Goal: Task Accomplishment & Management: Manage account settings

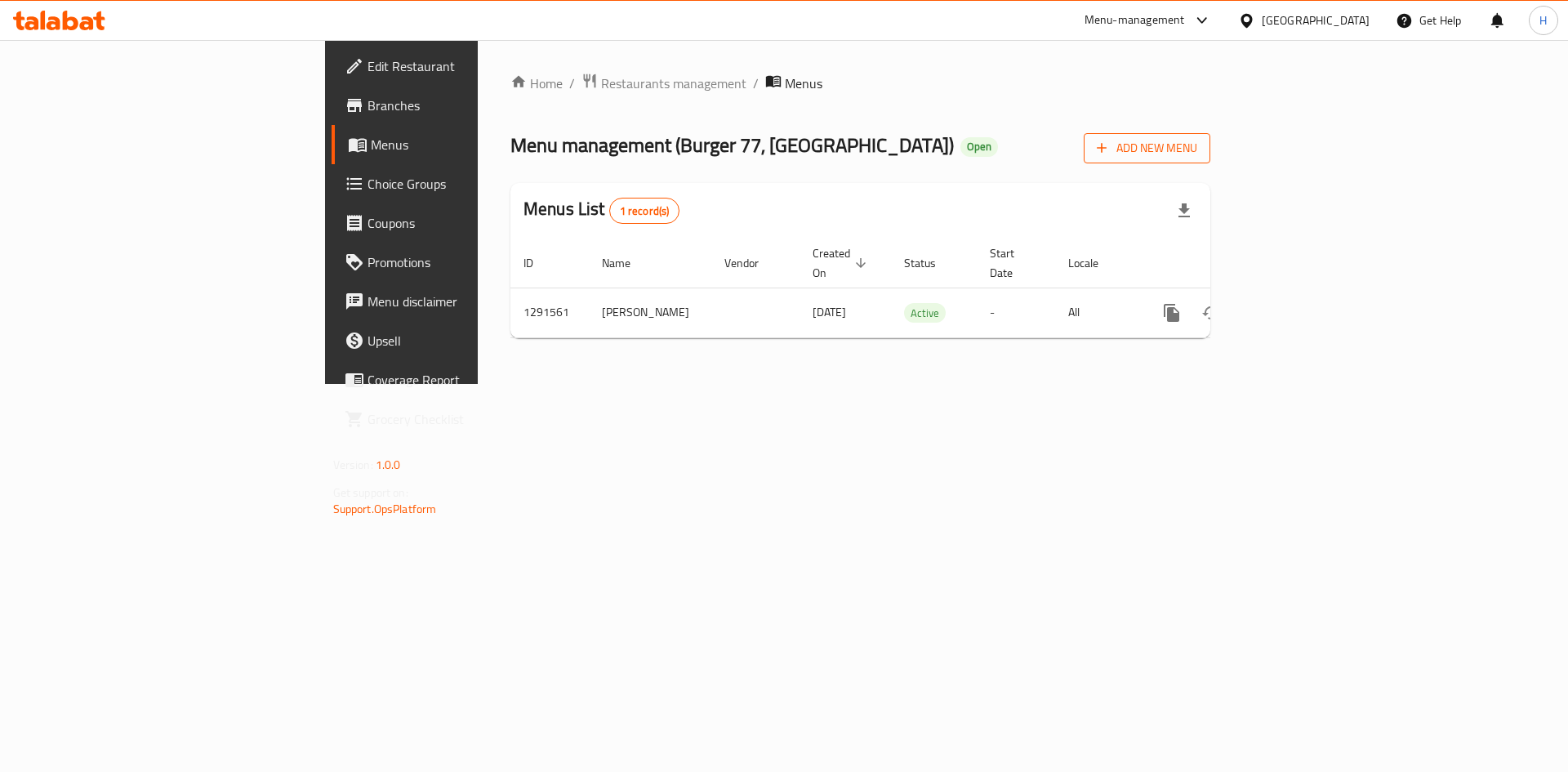
click at [1197, 150] on span "Add New Menu" at bounding box center [1147, 148] width 100 height 20
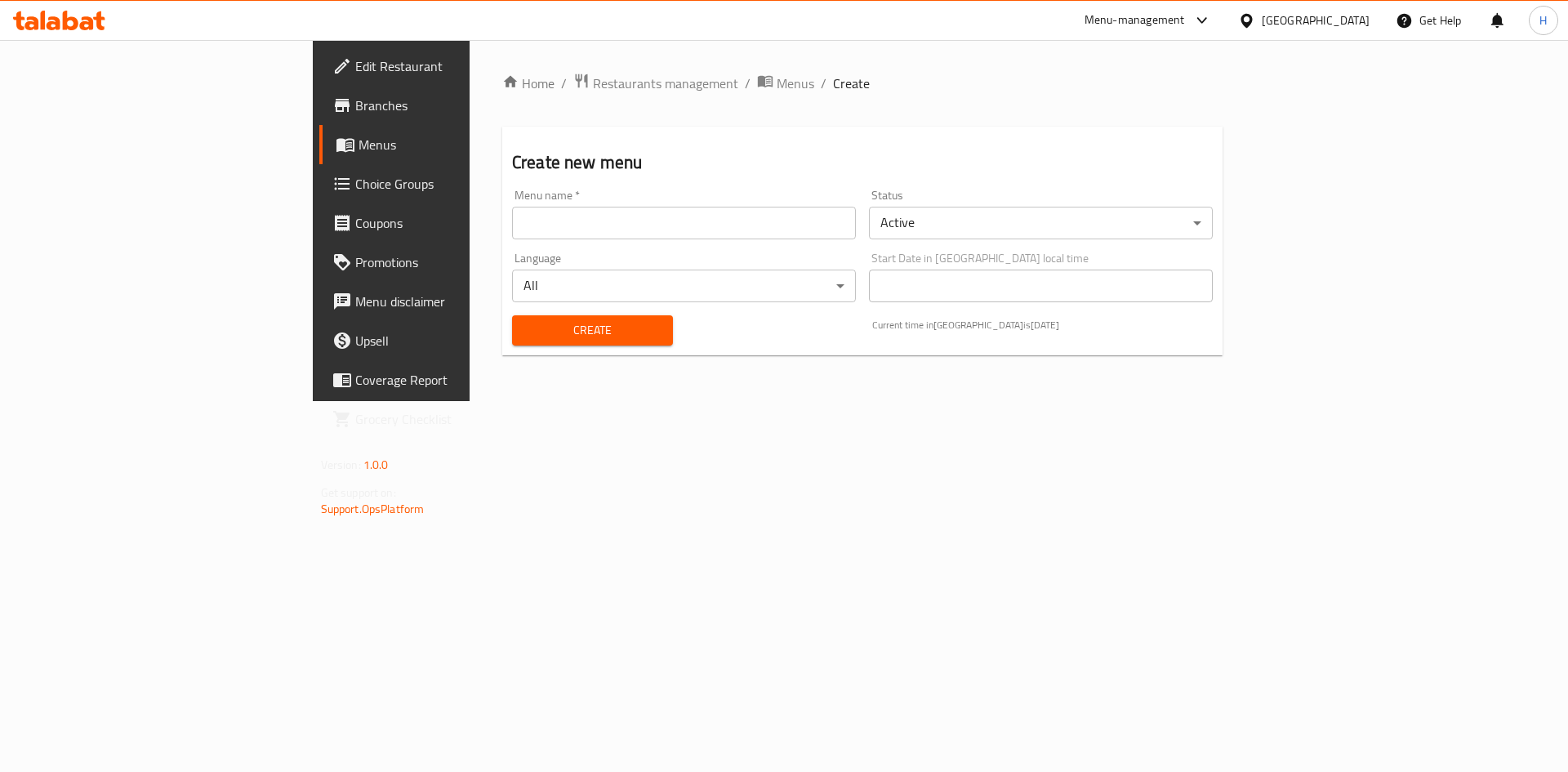
click at [639, 231] on input "text" at bounding box center [684, 223] width 344 height 33
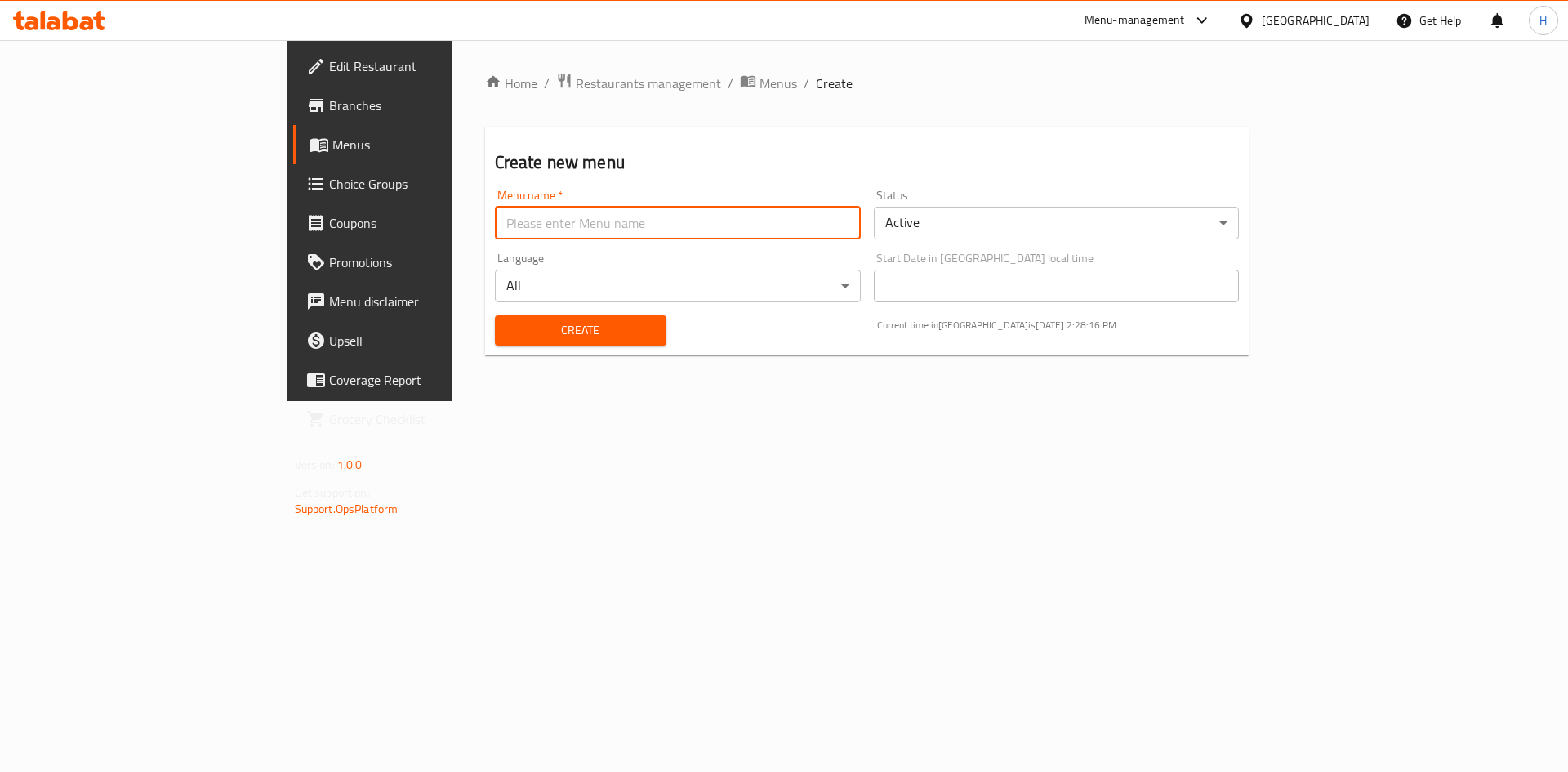
type input "Hadeer Menu t"
click at [1014, 202] on div "Status Active ​" at bounding box center [1056, 215] width 366 height 50
click at [1011, 222] on body "​ Menu-management [GEOGRAPHIC_DATA] Get Help H Edit Restaurant Branches Menus C…" at bounding box center [784, 406] width 1568 height 732
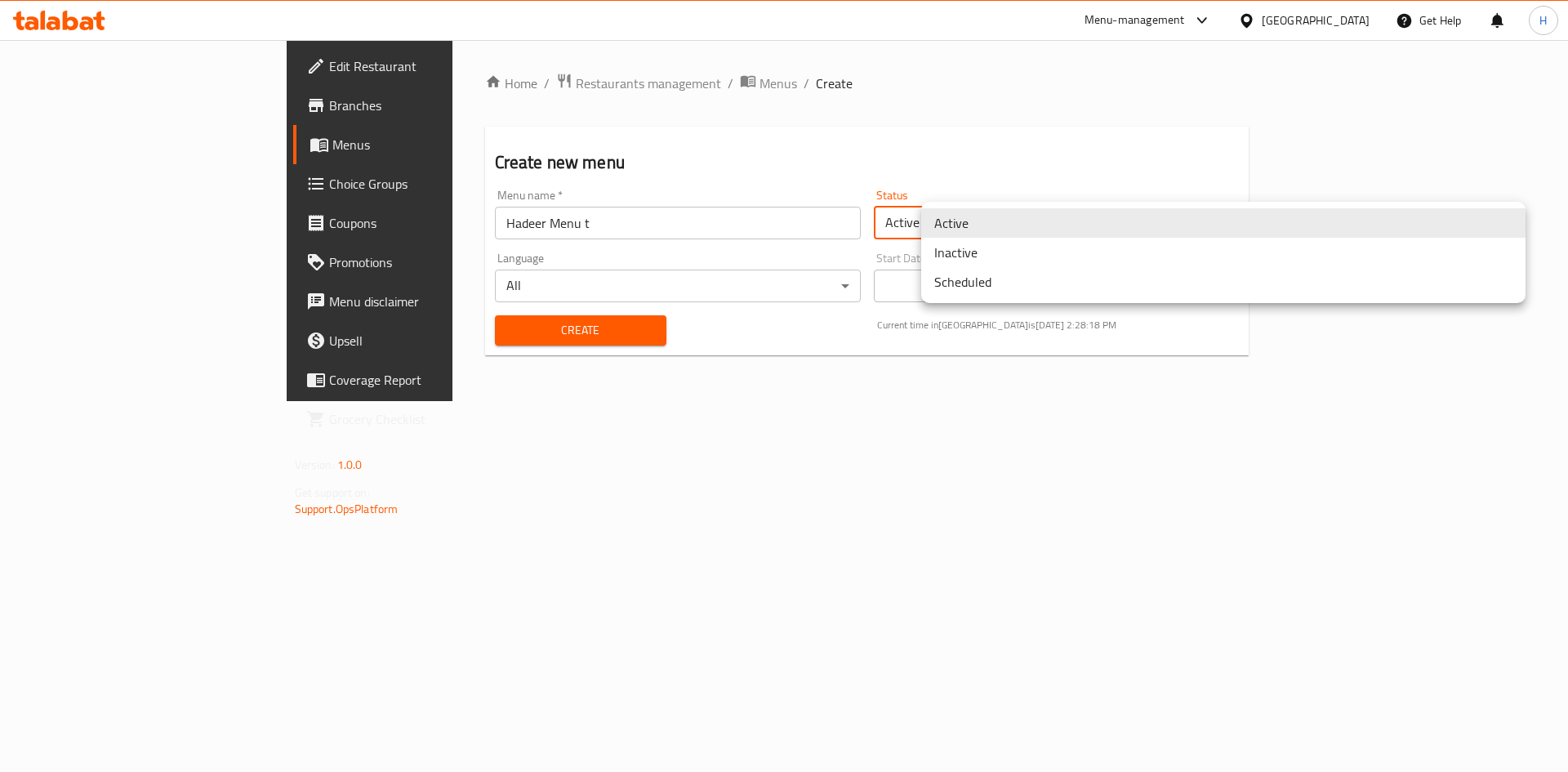
click at [1006, 252] on li "Inactive" at bounding box center [1223, 252] width 604 height 29
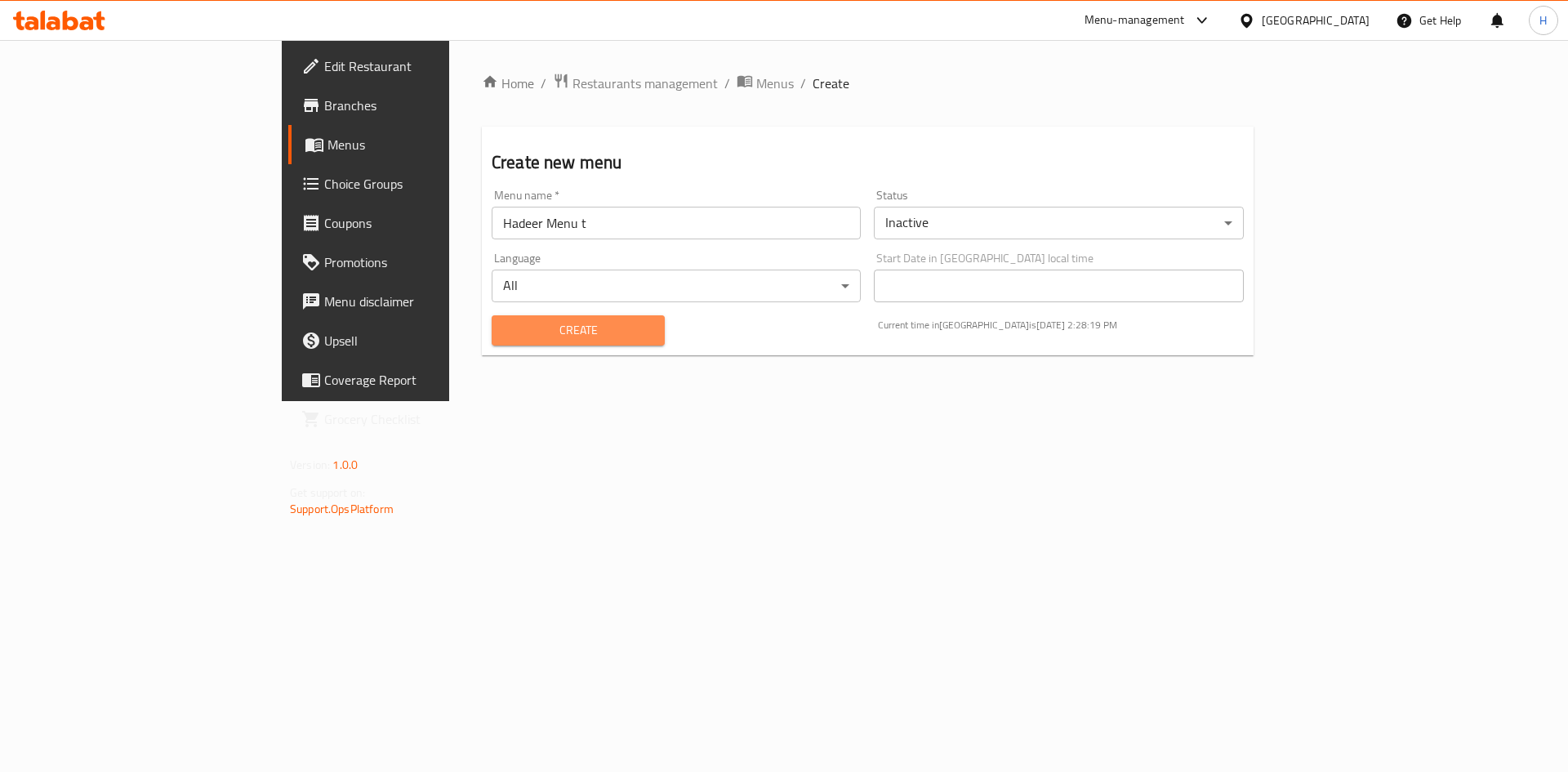
click at [533, 329] on span "Create" at bounding box center [578, 330] width 147 height 20
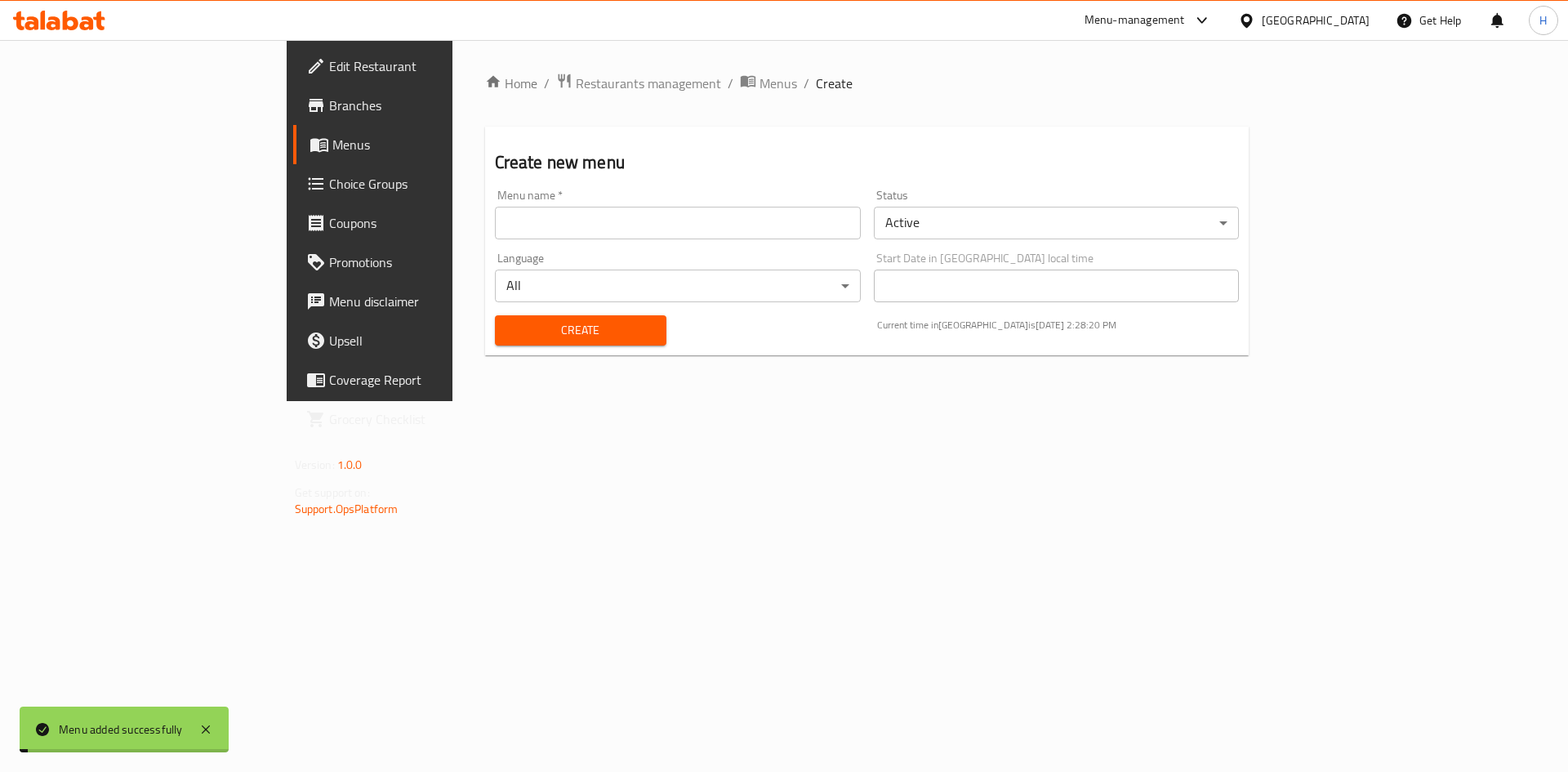
click at [759, 84] on span "Menus" at bounding box center [778, 83] width 37 height 20
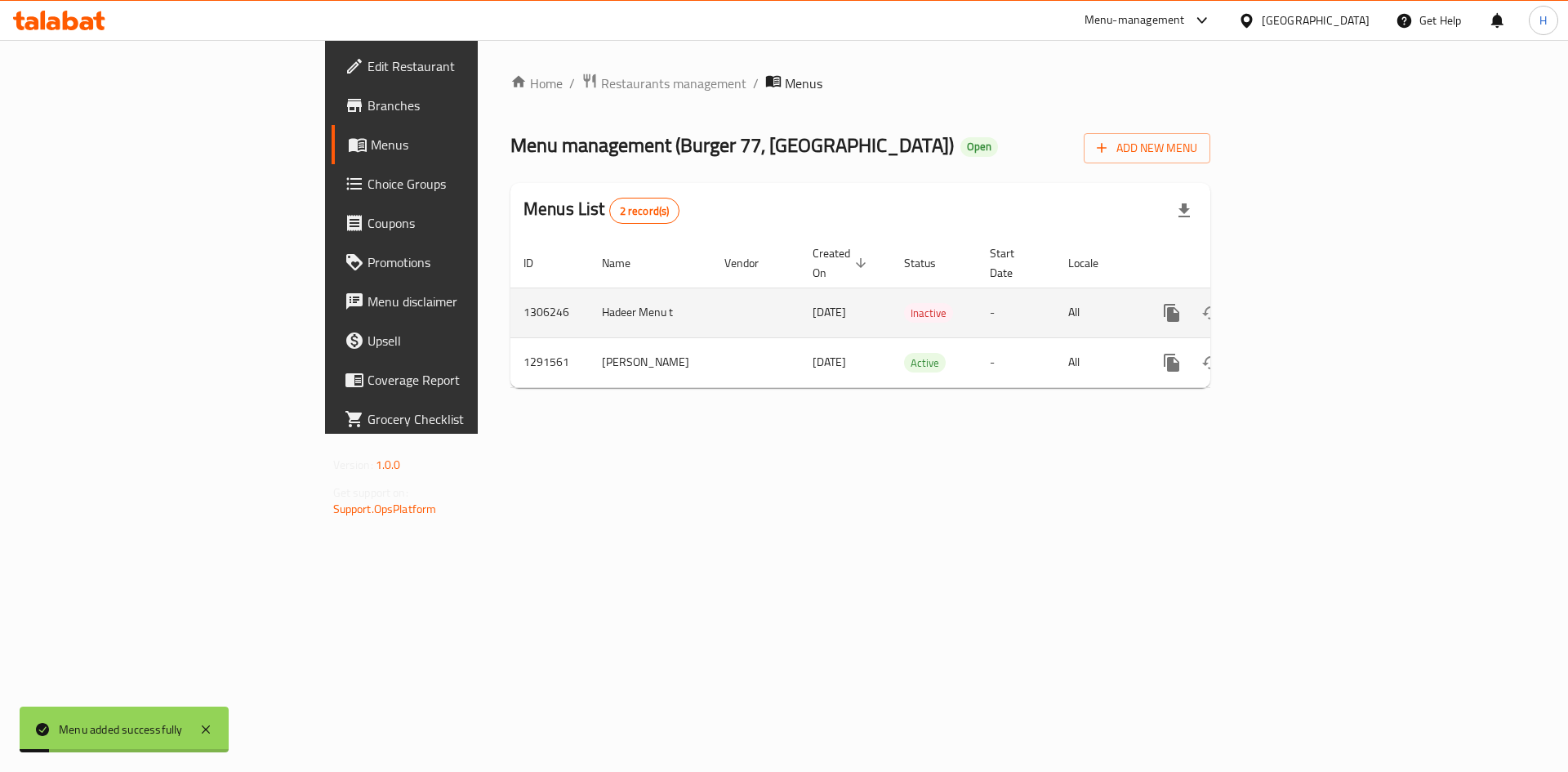
click at [1309, 306] on link "enhanced table" at bounding box center [1290, 313] width 39 height 39
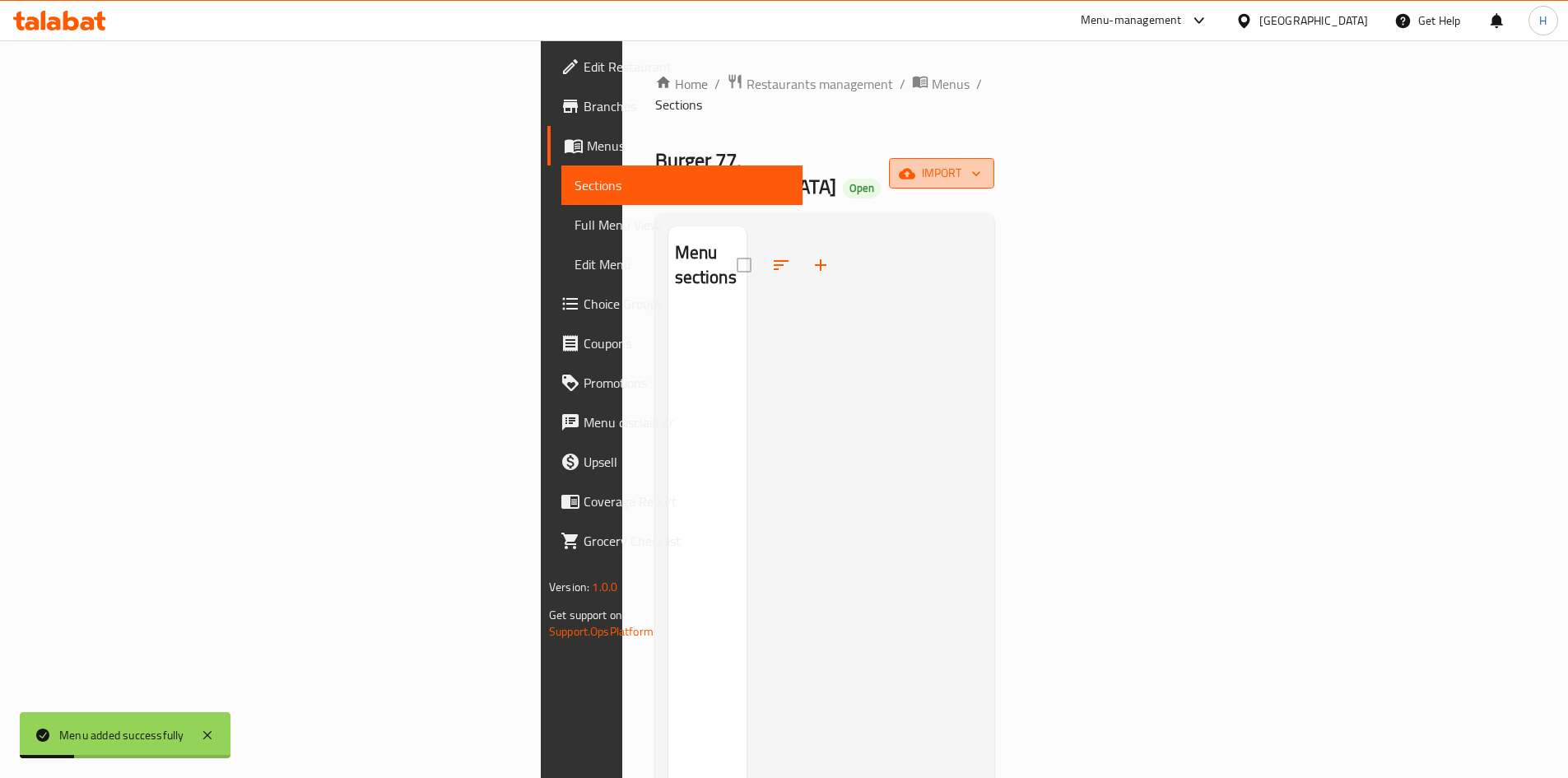
click at [982, 163] on span "import" at bounding box center [941, 173] width 79 height 21
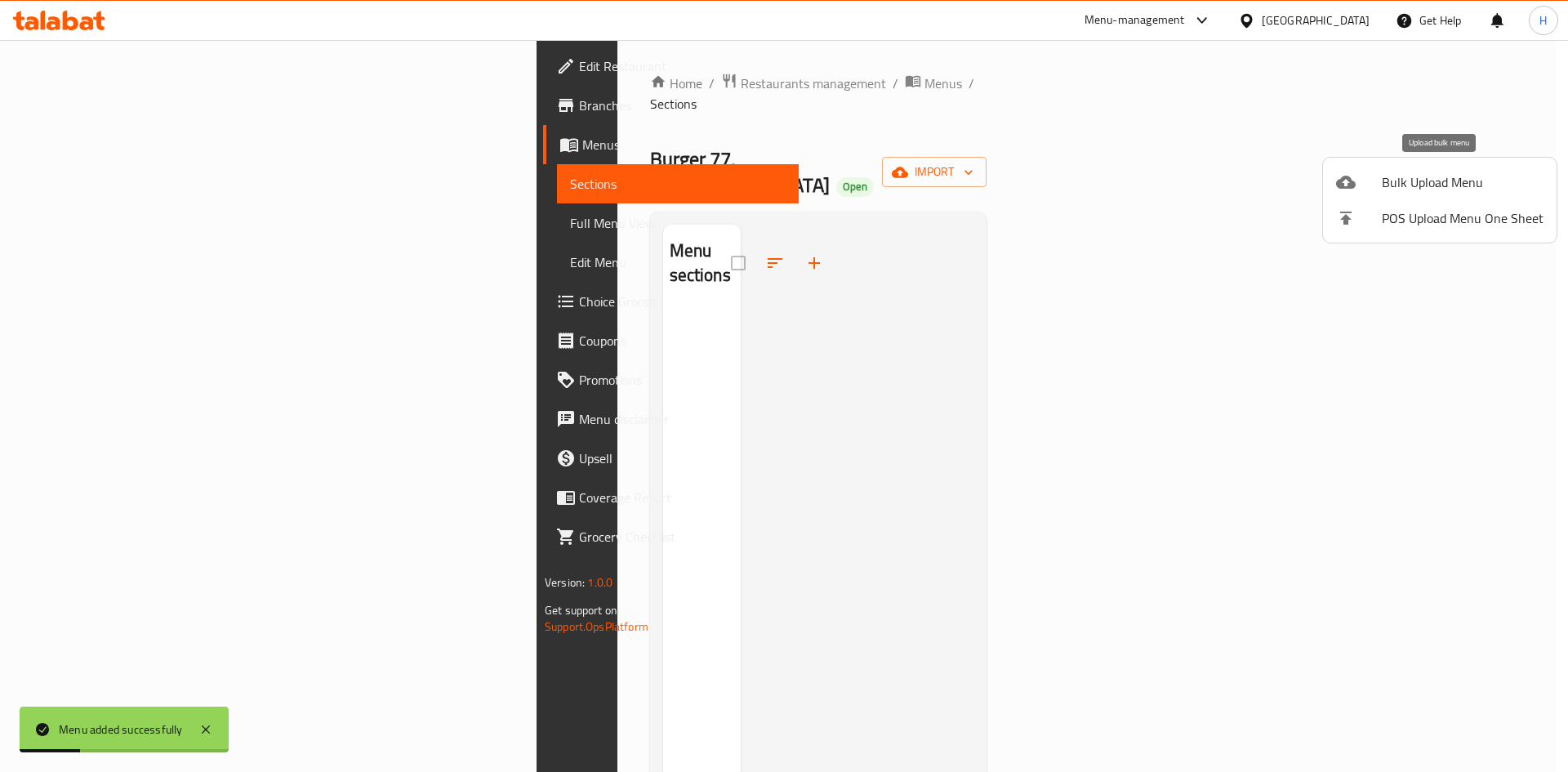
click at [1435, 176] on span "Bulk Upload Menu" at bounding box center [1462, 182] width 161 height 20
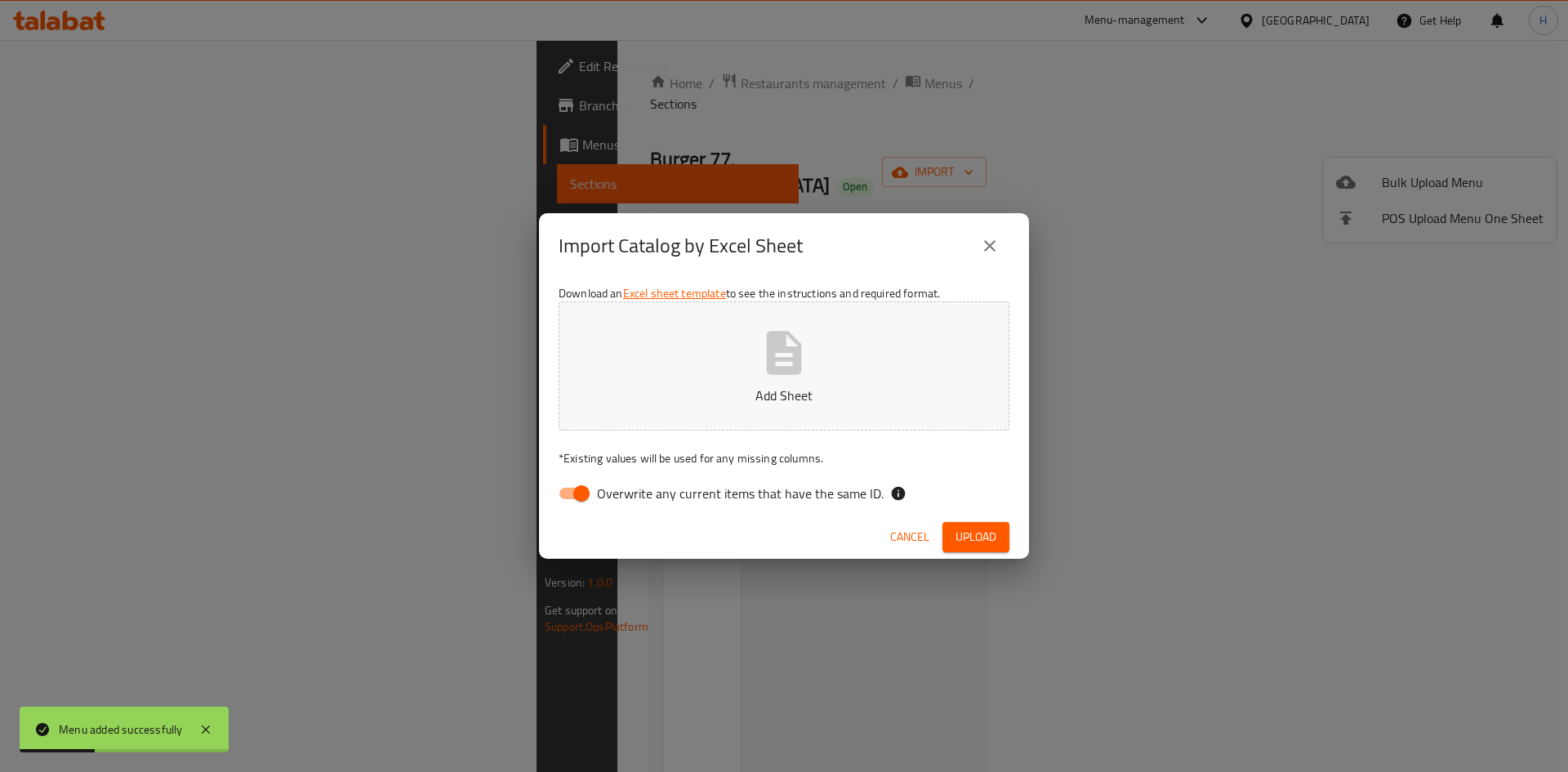
click at [567, 487] on input "Overwrite any current items that have the same ID." at bounding box center [581, 493] width 93 height 31
checkbox input "false"
click at [674, 380] on button "Add Sheet" at bounding box center [784, 366] width 451 height 129
click at [953, 530] on button "Upload" at bounding box center [976, 537] width 67 height 30
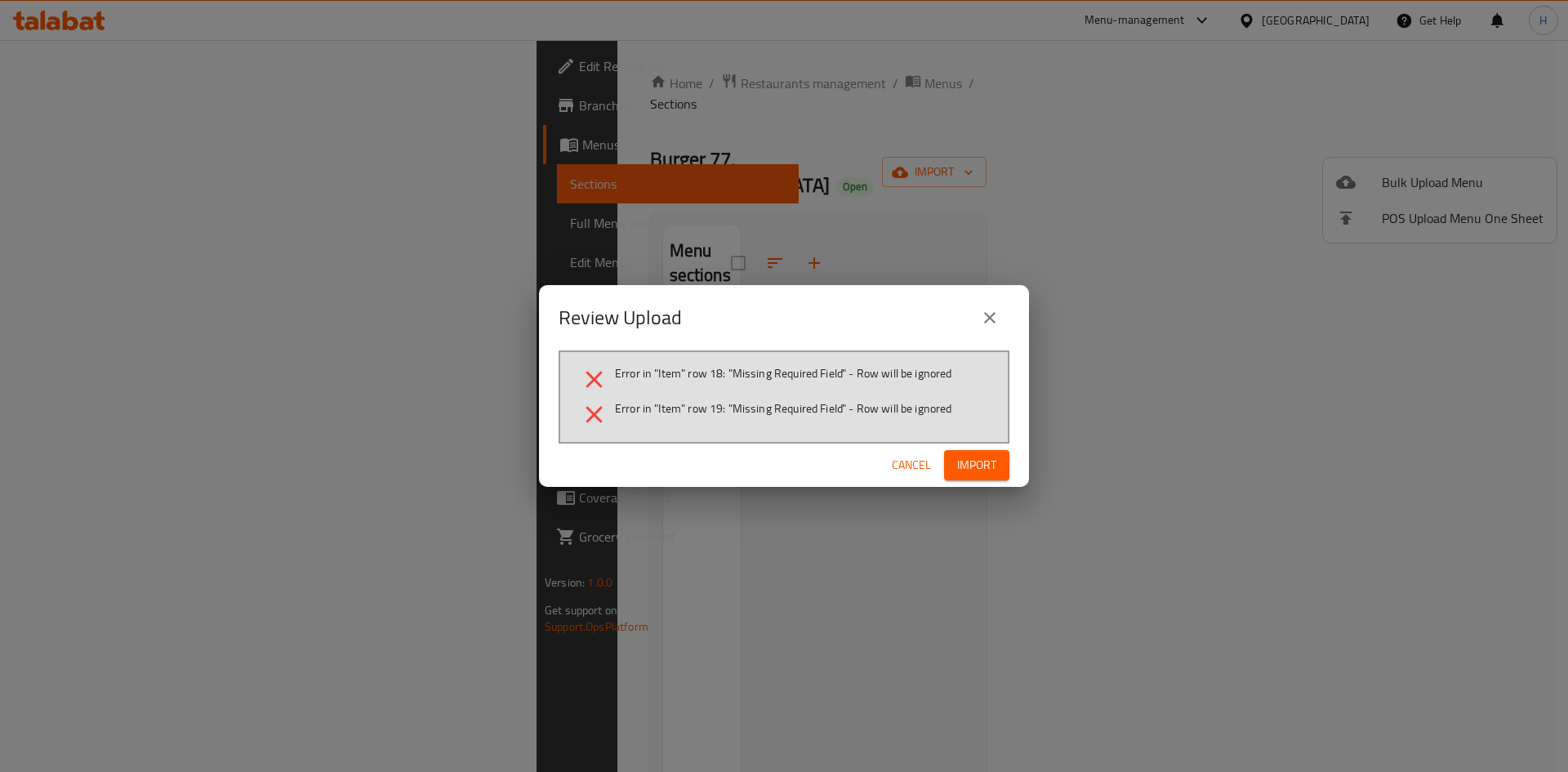
click at [907, 466] on span "Cancel" at bounding box center [912, 465] width 39 height 20
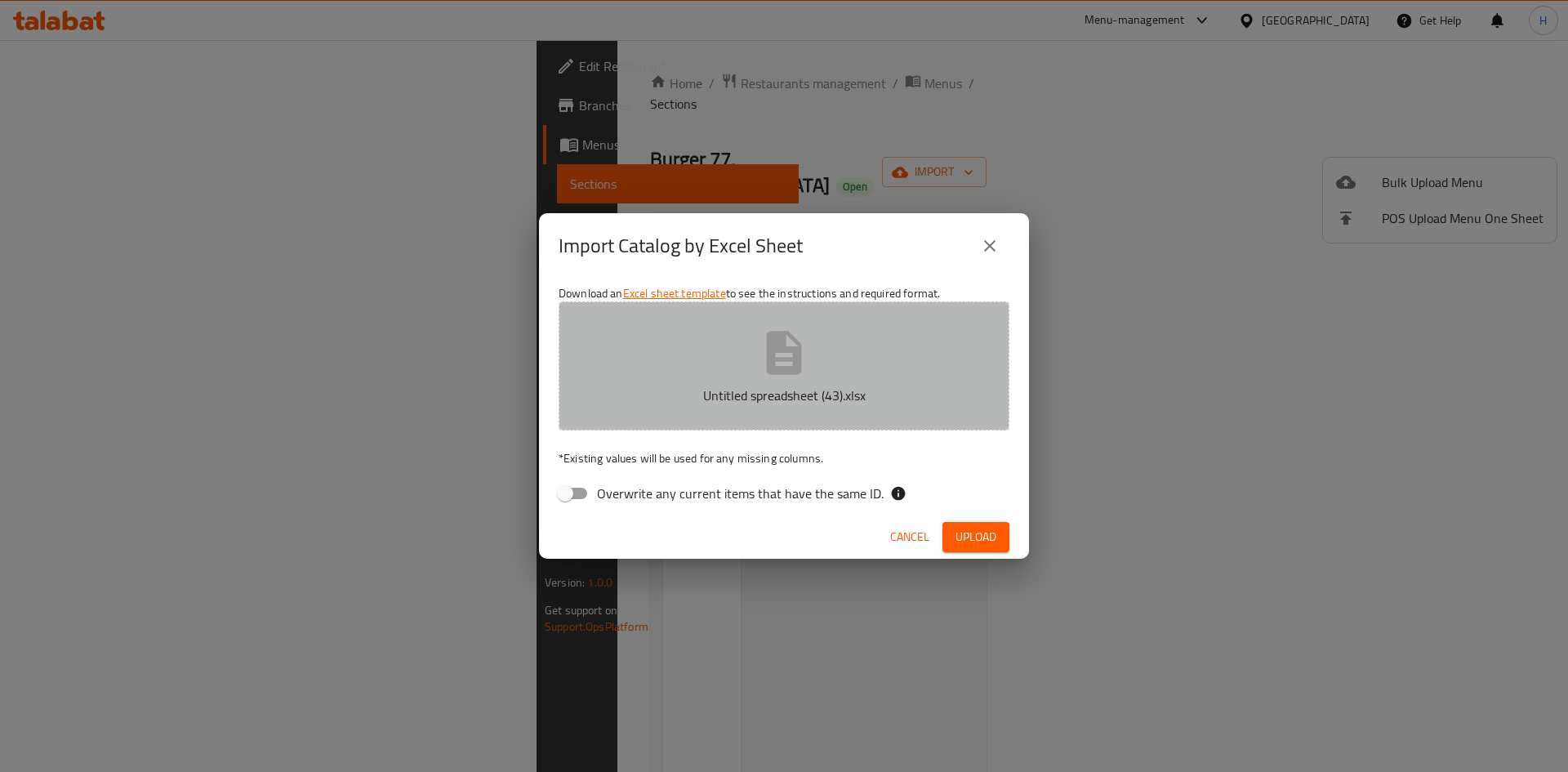
click at [903, 372] on button "Untitled spreadsheet (43).xlsx" at bounding box center [784, 366] width 451 height 129
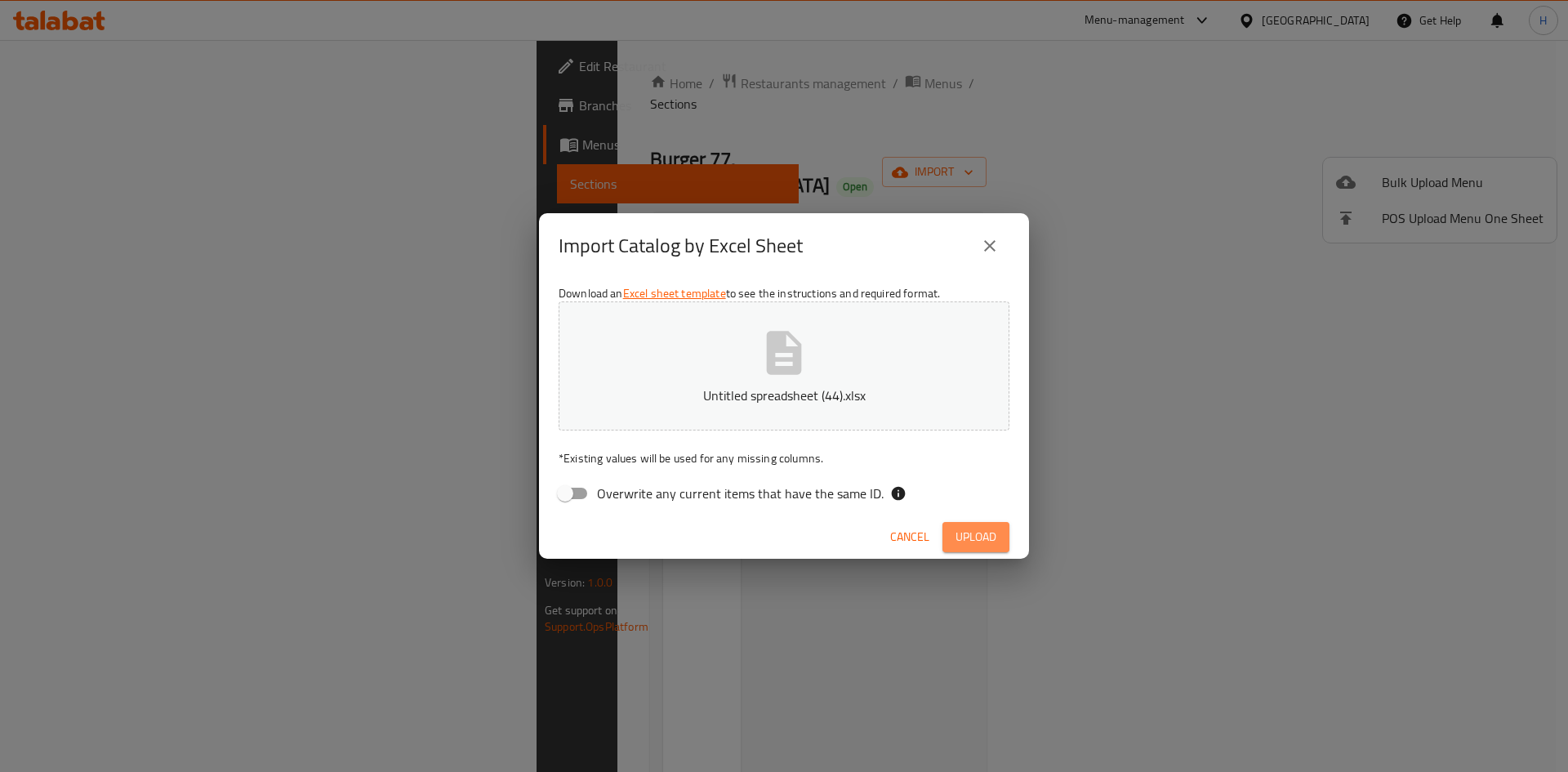
click at [966, 545] on span "Upload" at bounding box center [976, 537] width 41 height 20
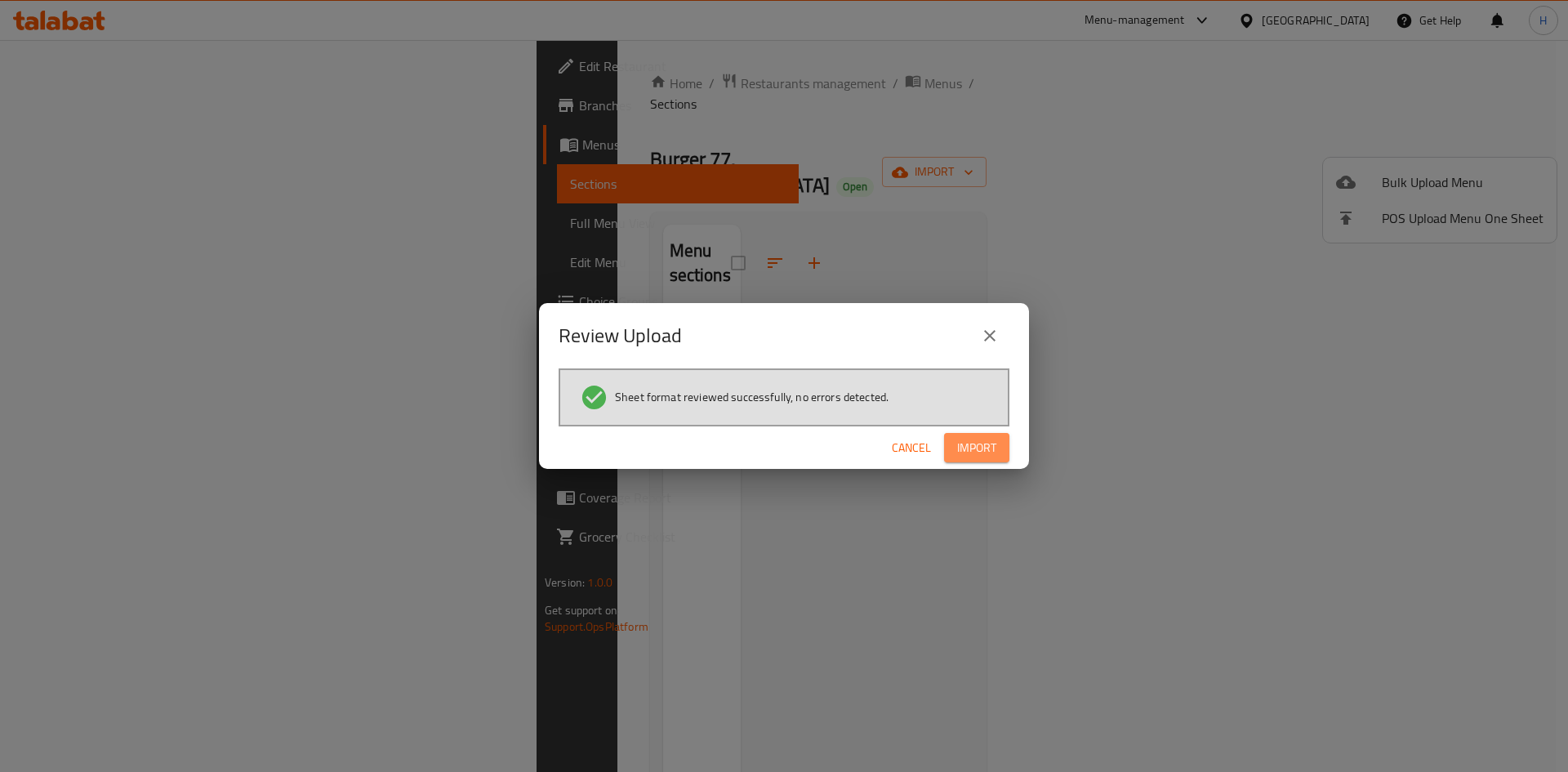
click at [1008, 454] on button "Import" at bounding box center [976, 448] width 66 height 30
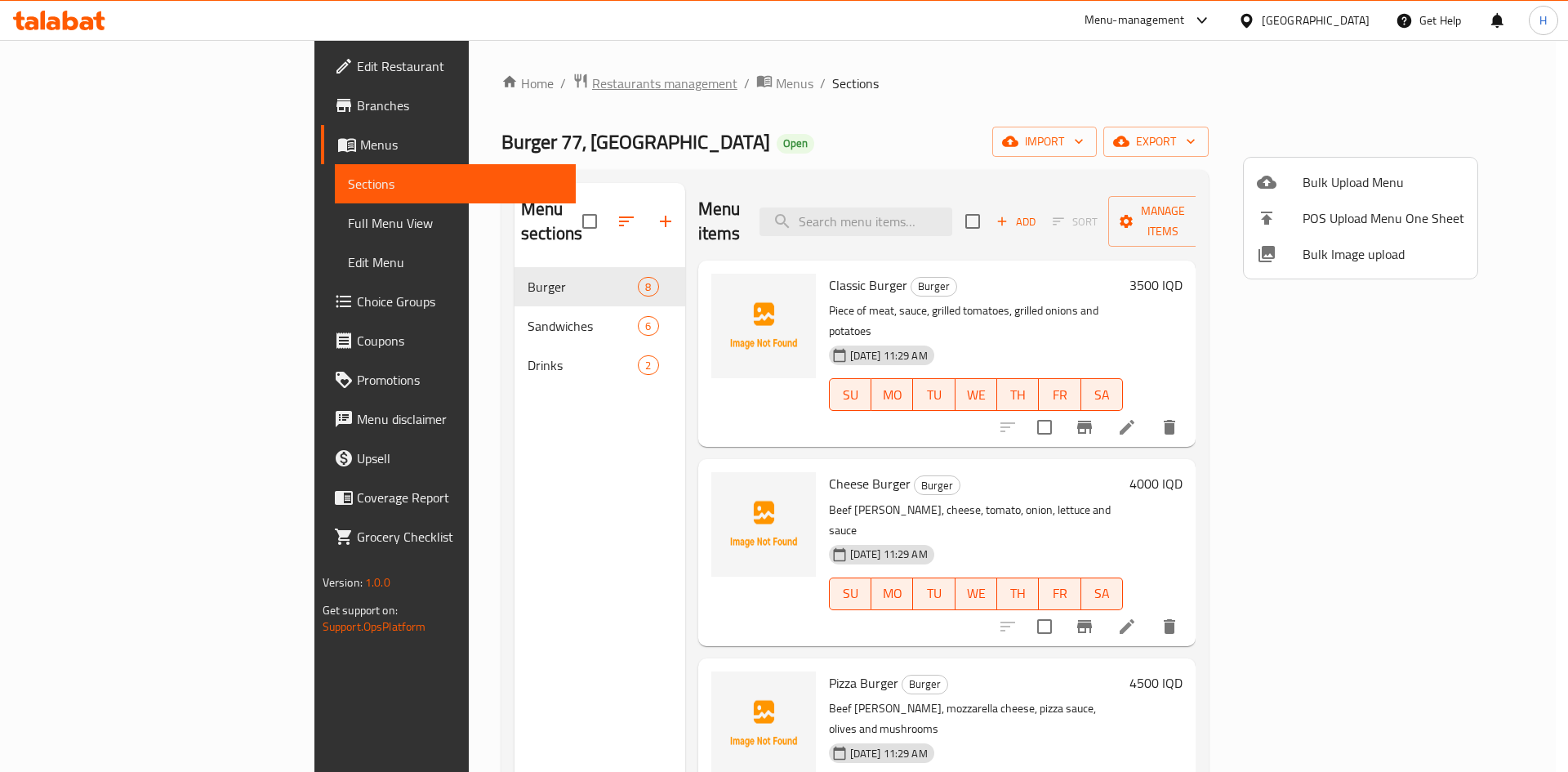
click at [457, 83] on div at bounding box center [784, 386] width 1568 height 772
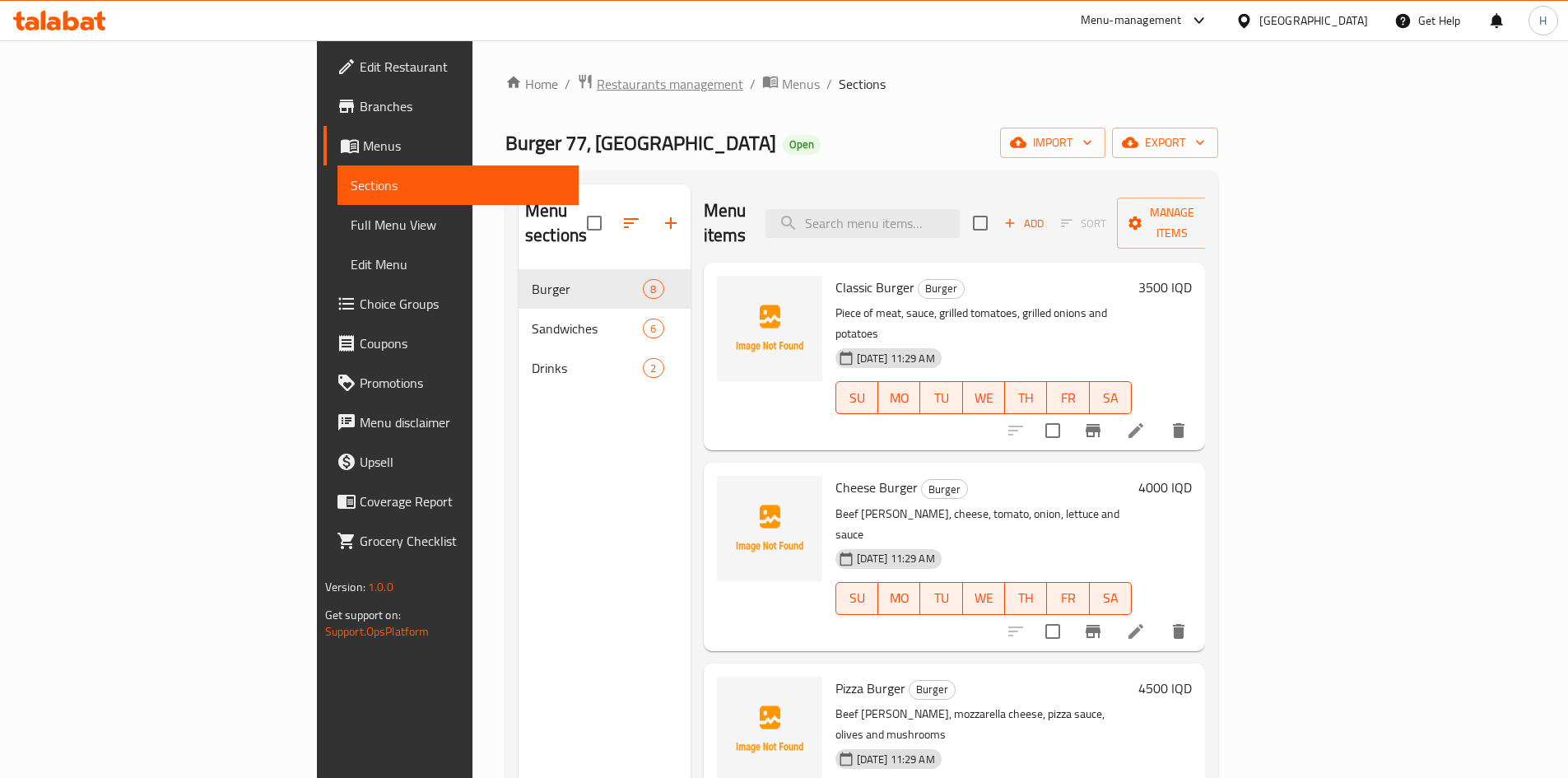
click at [597, 81] on span "Restaurants management" at bounding box center [670, 84] width 147 height 20
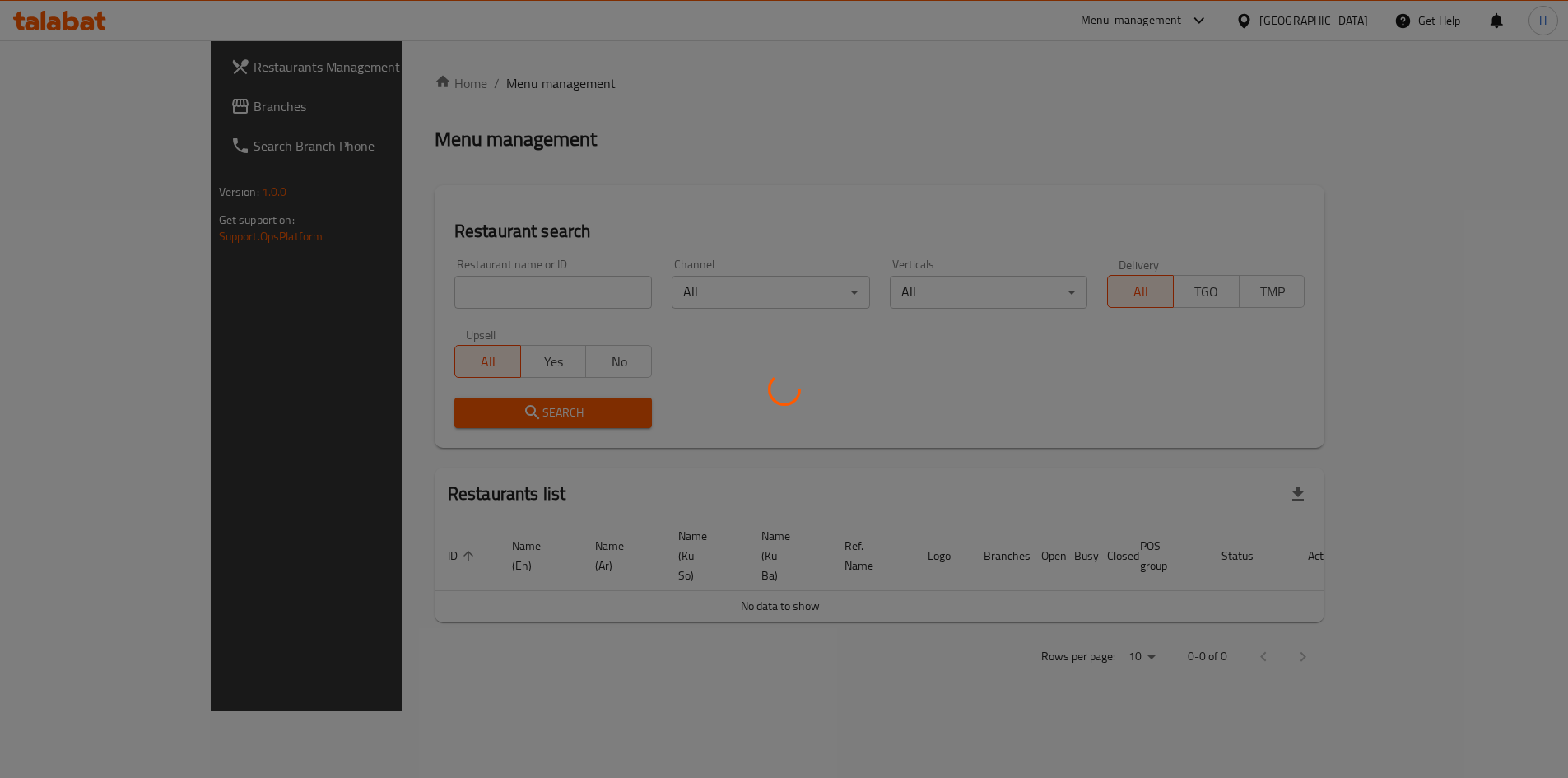
click at [468, 301] on div at bounding box center [784, 389] width 1568 height 778
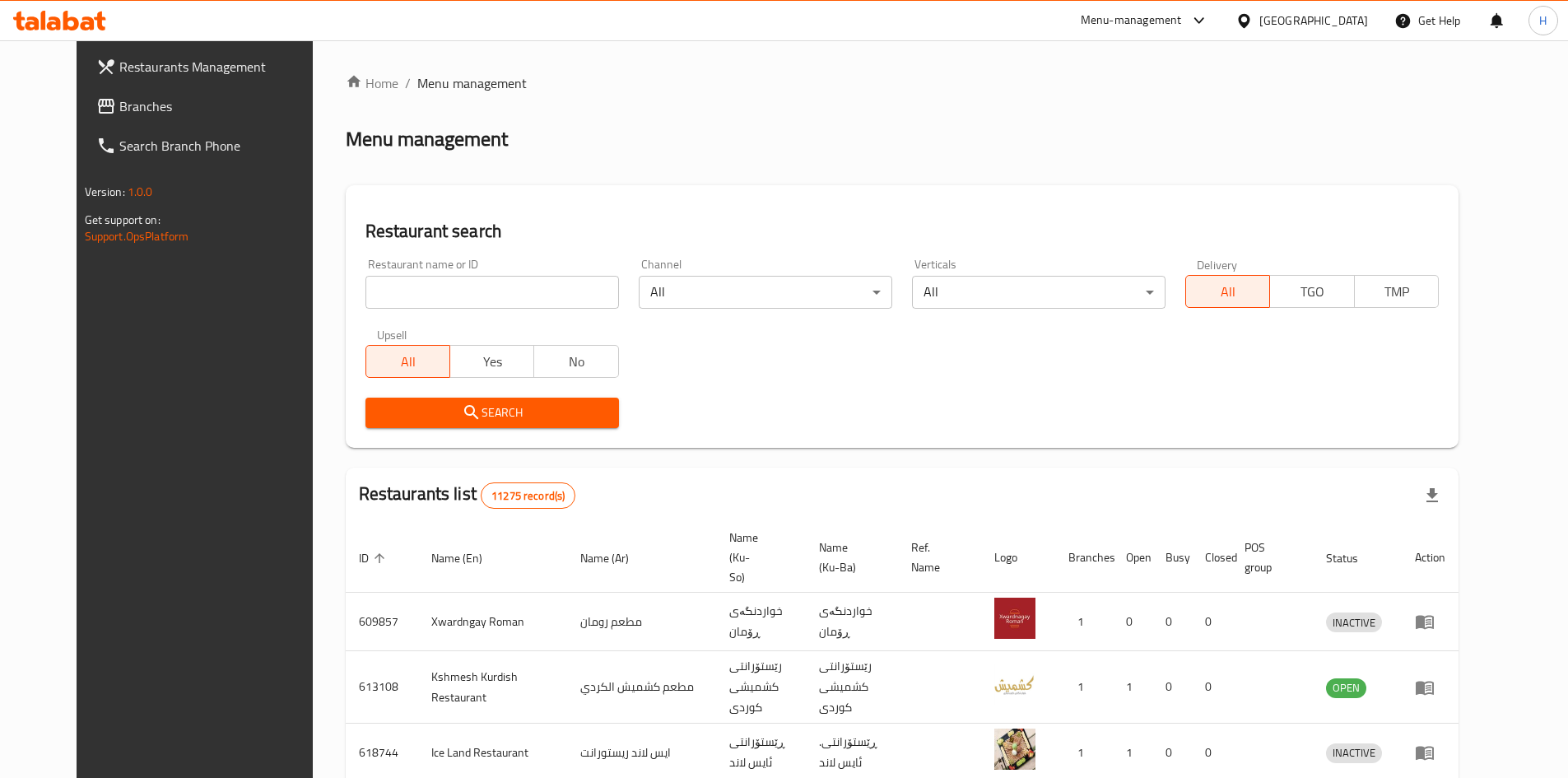
click at [468, 301] on input "search" at bounding box center [493, 292] width 254 height 33
paste input "669586"
click button "Search" at bounding box center [493, 413] width 254 height 30
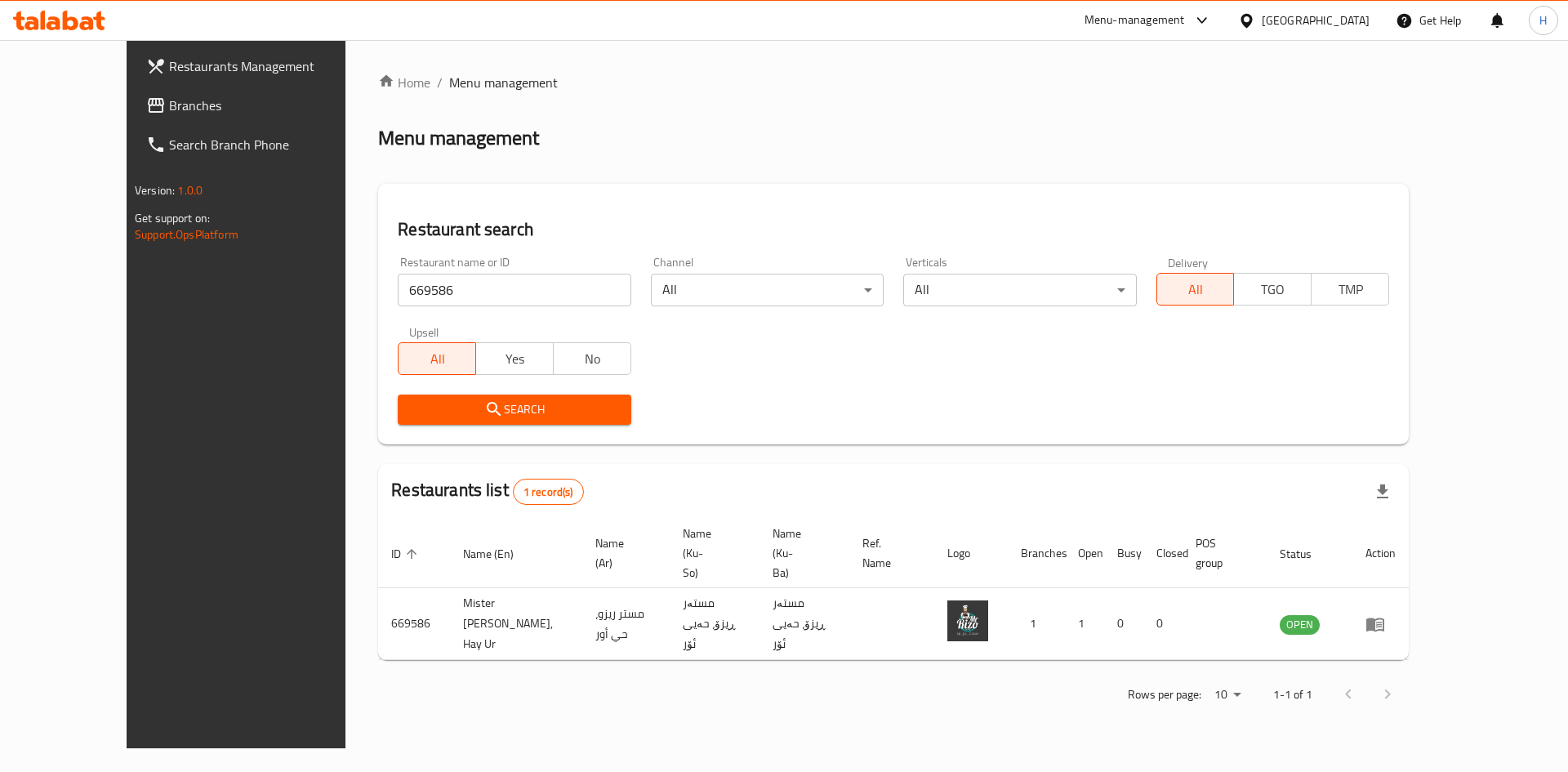
click at [492, 270] on div "Restaurant name or ID 669586 Restaurant name or ID" at bounding box center [514, 281] width 232 height 50
click at [483, 282] on input "669586" at bounding box center [514, 289] width 232 height 33
paste input "98810"
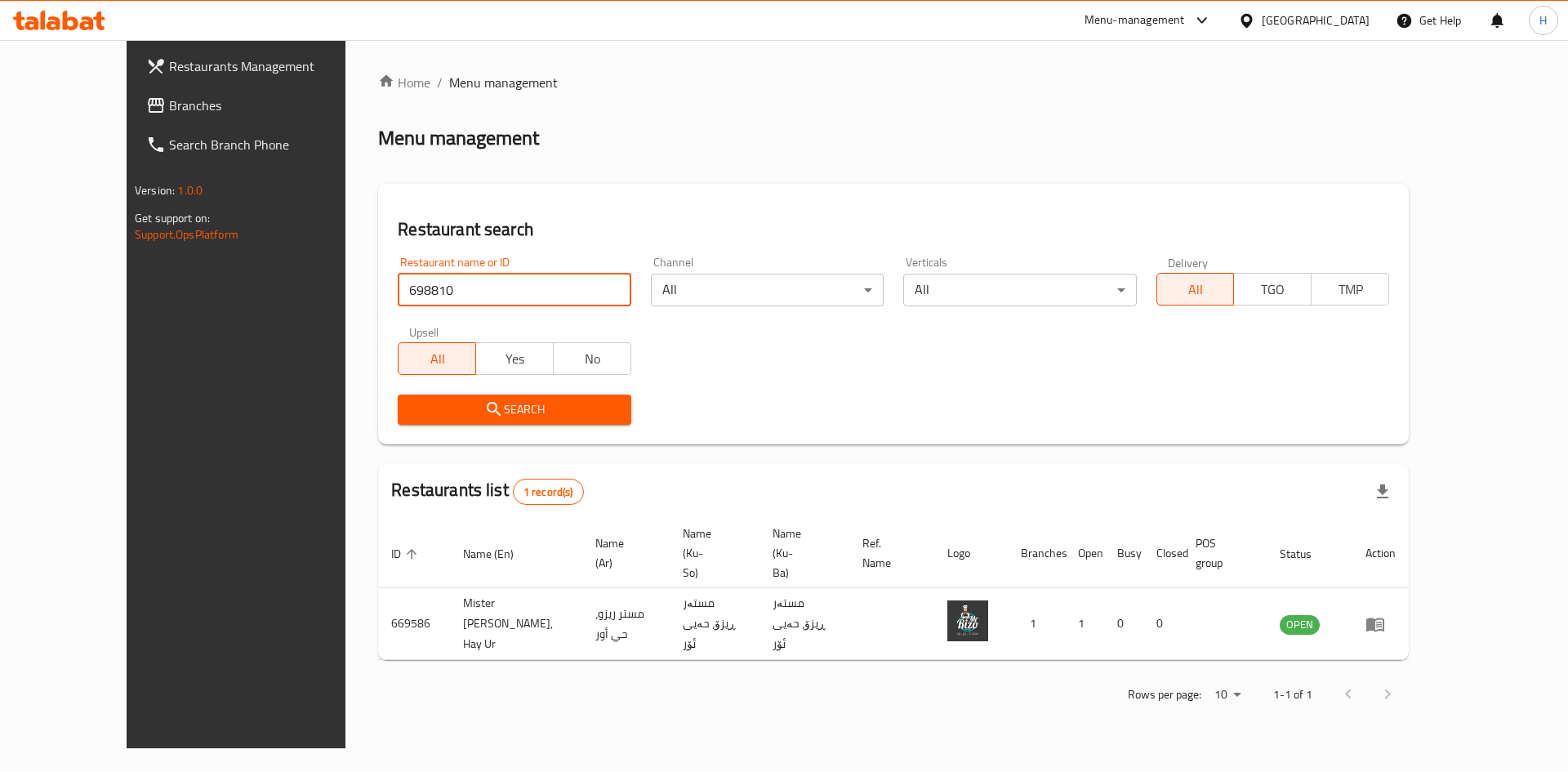
type input "698810"
click button "Search" at bounding box center [514, 410] width 232 height 30
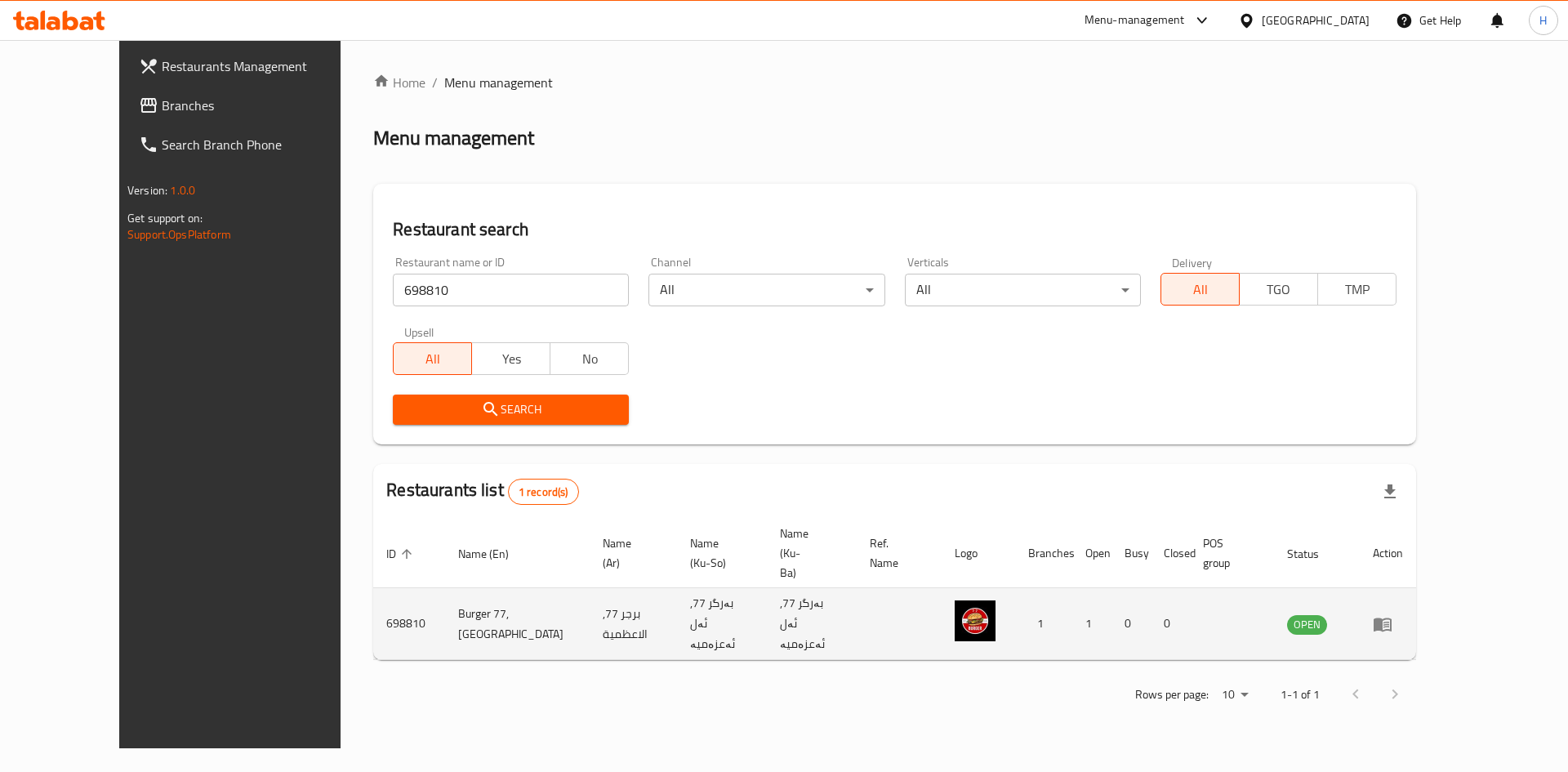
click at [1389, 622] on icon "enhanced table" at bounding box center [1386, 625] width 5 height 6
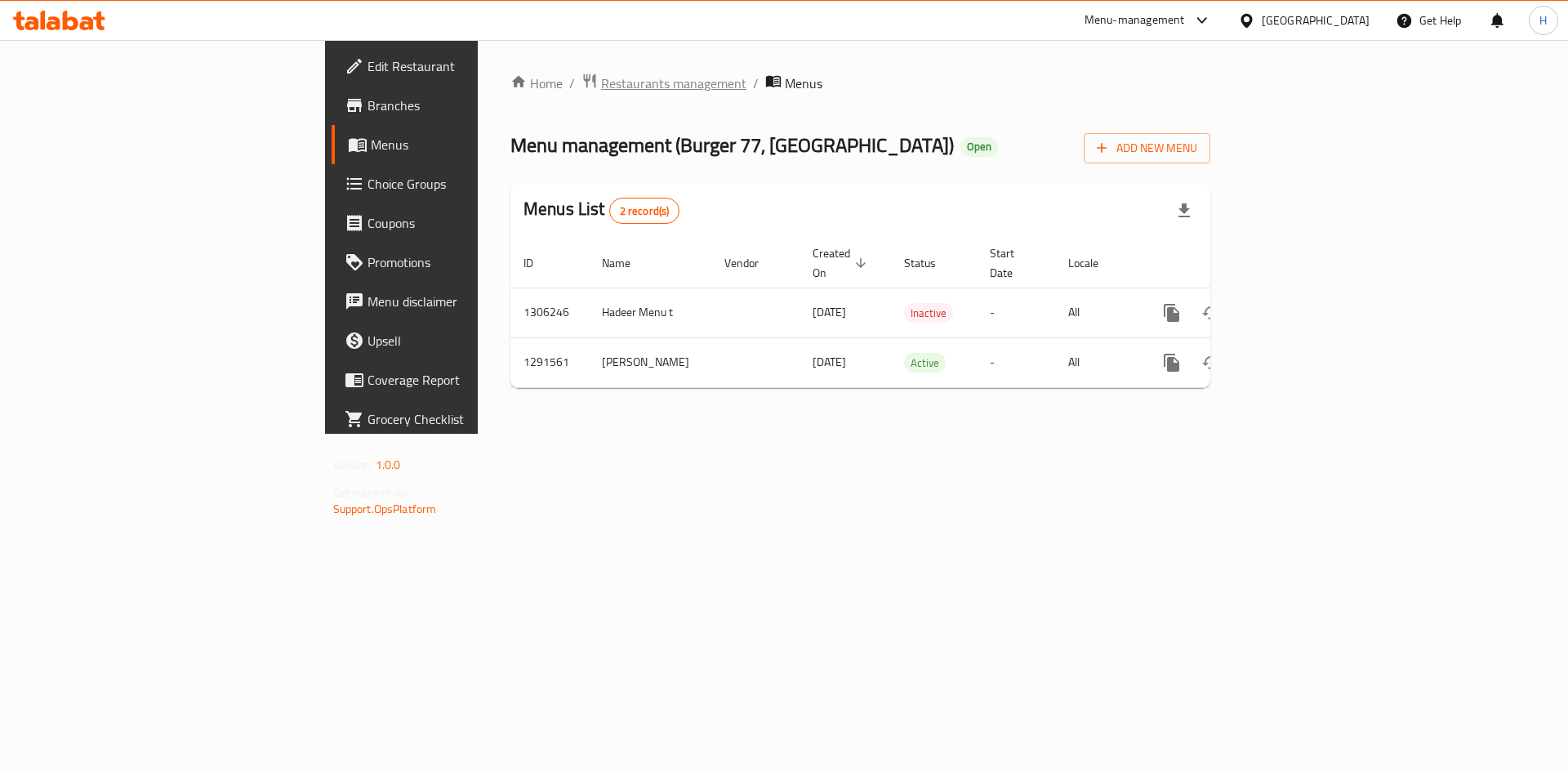
click at [601, 74] on span "Restaurants management" at bounding box center [674, 83] width 145 height 20
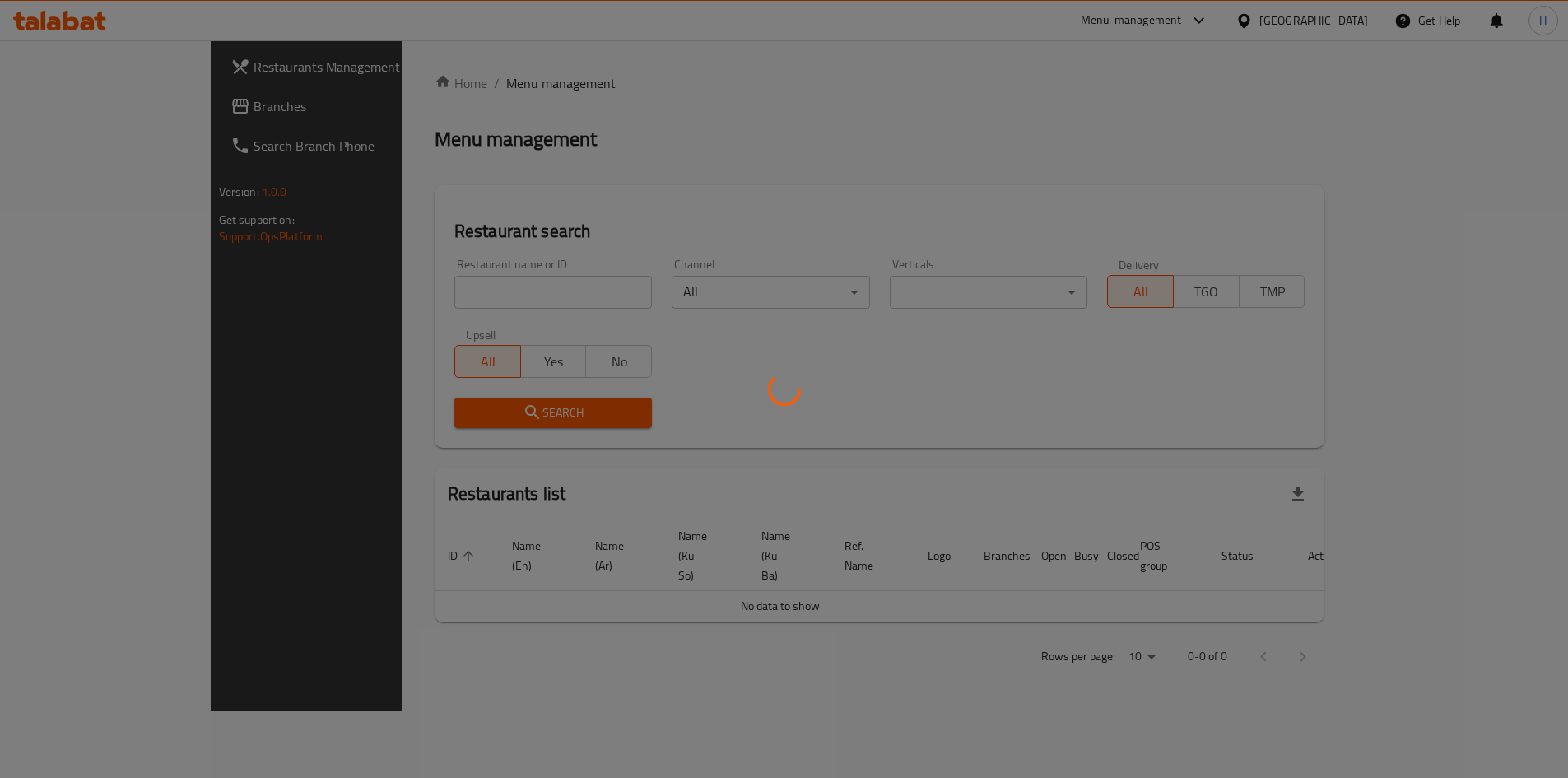
click at [476, 309] on div at bounding box center [784, 389] width 1568 height 778
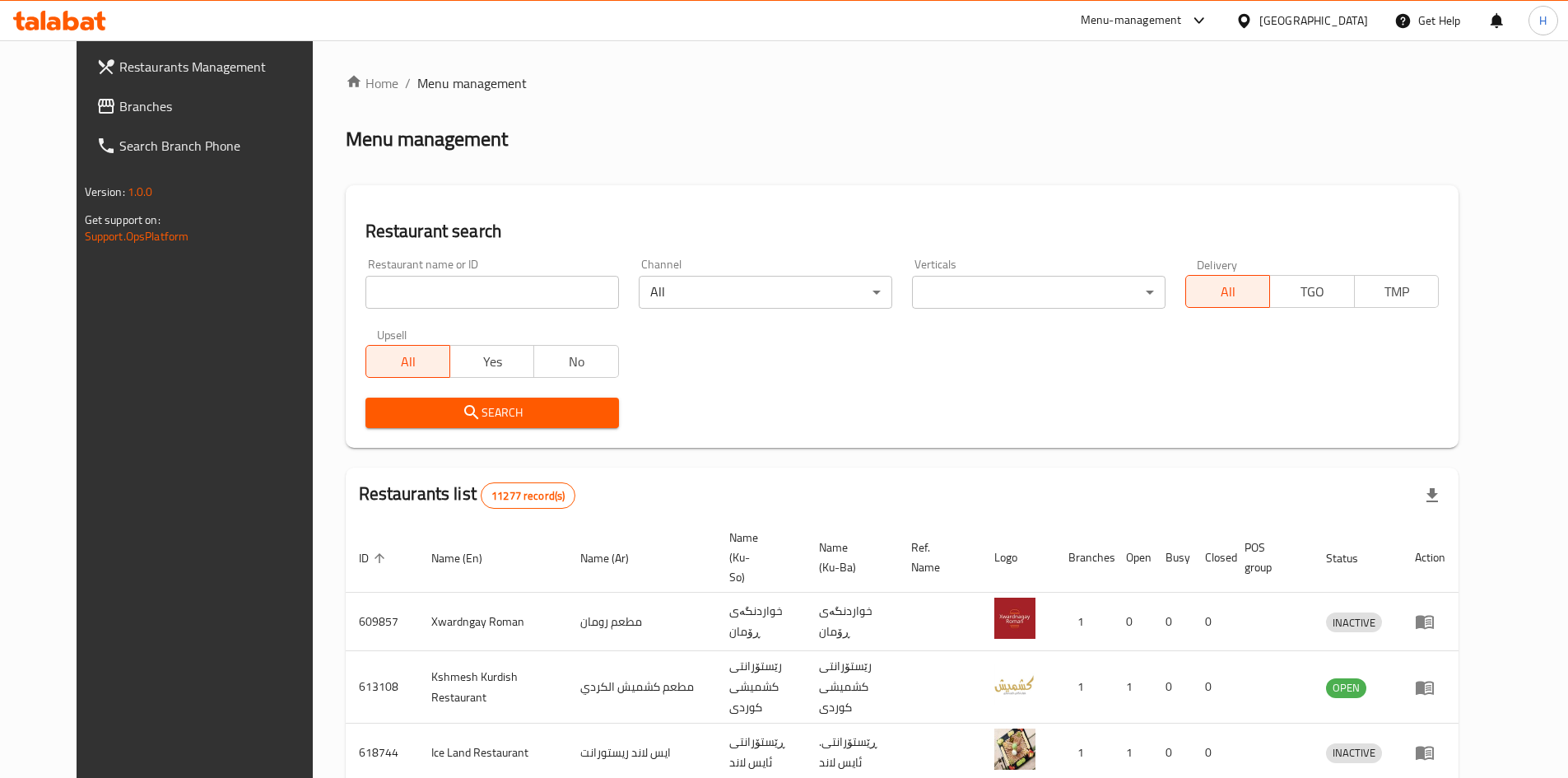
click at [477, 309] on div "Restaurant name or ID Restaurant name or ID" at bounding box center [493, 283] width 274 height 70
click at [478, 307] on input "search" at bounding box center [493, 292] width 254 height 33
paste input "669586"
type input "669586"
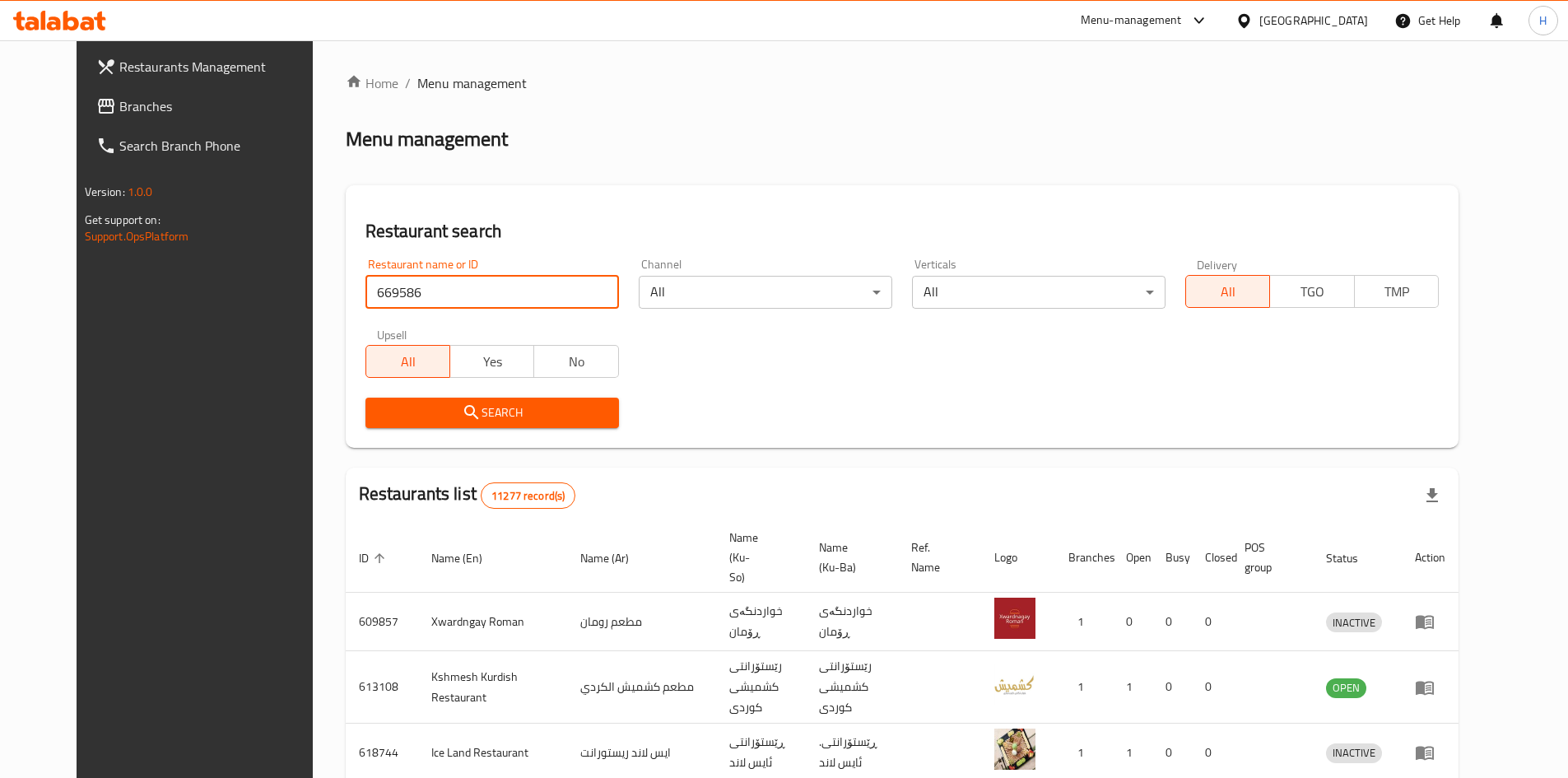
click button "Search" at bounding box center [493, 413] width 254 height 30
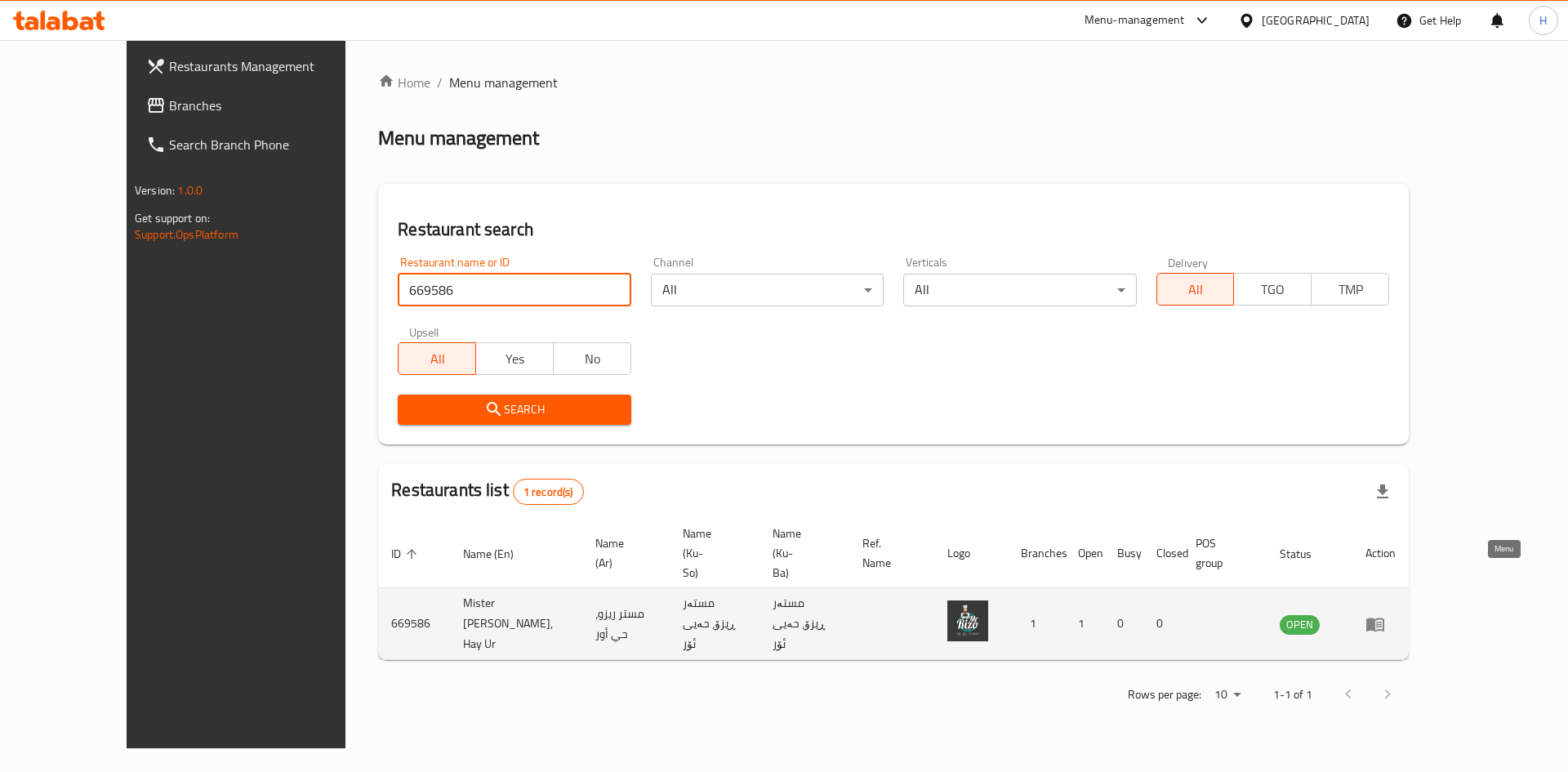
click at [1385, 614] on icon "enhanced table" at bounding box center [1376, 624] width 20 height 20
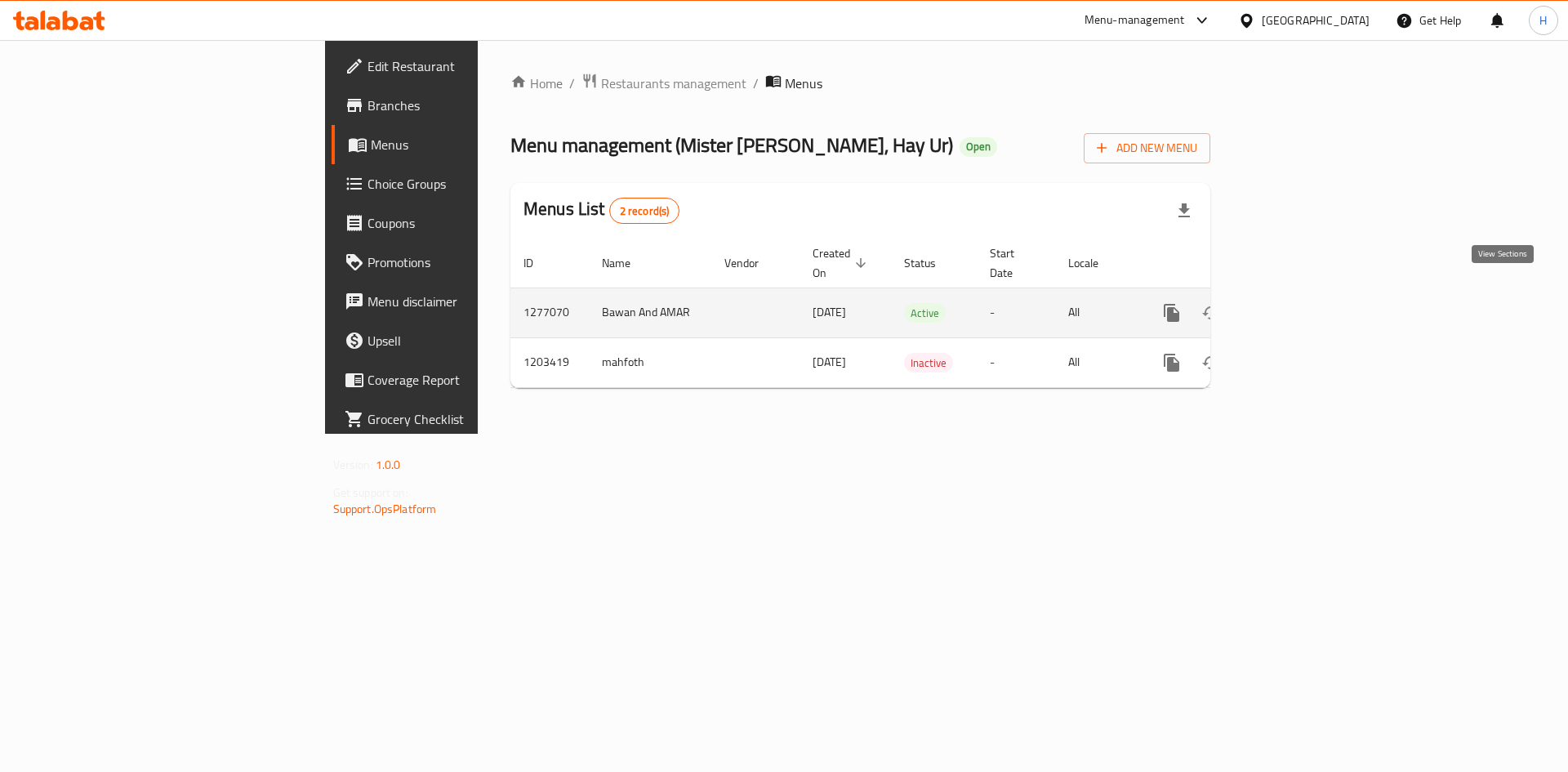
click at [1299, 303] on icon "enhanced table" at bounding box center [1290, 313] width 20 height 20
